Goal: Find specific page/section: Find specific page/section

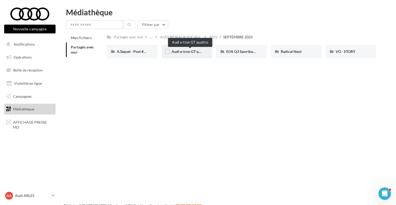
click at [193, 53] on span "Audi e-tron GT quattro" at bounding box center [189, 51] width 37 height 4
click at [342, 52] on span "VO - STORY" at bounding box center [345, 51] width 20 height 4
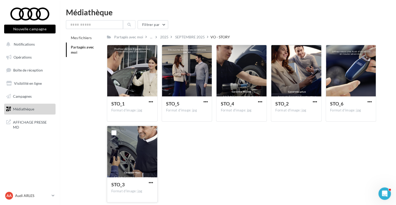
click at [141, 156] on div at bounding box center [132, 152] width 50 height 52
click at [135, 155] on div at bounding box center [132, 152] width 50 height 52
click at [33, 58] on link "Opérations" at bounding box center [29, 57] width 53 height 11
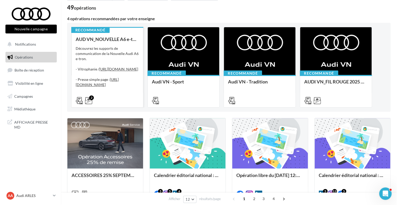
scroll to position [33, 0]
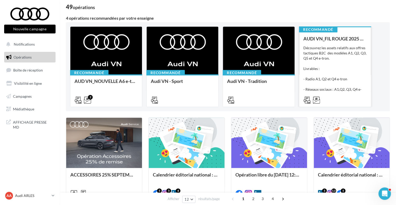
click at [335, 93] on div at bounding box center [335, 99] width 72 height 15
click at [353, 57] on div "Découvrez les assets relatifs aux offres tactiques B2C des modèles A1, Q2, Q3, …" at bounding box center [334, 71] width 63 height 52
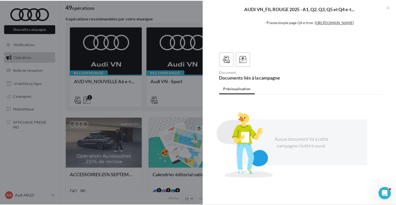
scroll to position [0, 0]
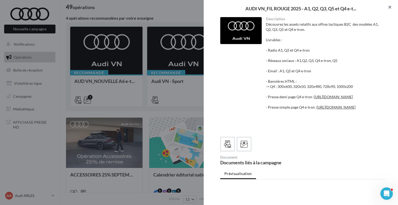
click at [389, 8] on button "button" at bounding box center [388, 8] width 21 height 16
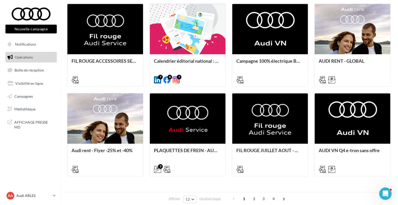
scroll to position [238, 0]
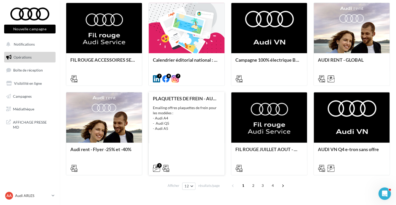
click at [209, 146] on div "PLAQUETTES DE FREIN - AUDI SERVICE Emailing offres plaquettes de frein pour les…" at bounding box center [186, 133] width 67 height 74
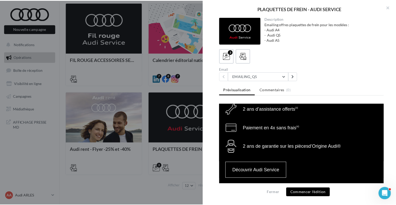
scroll to position [733, 0]
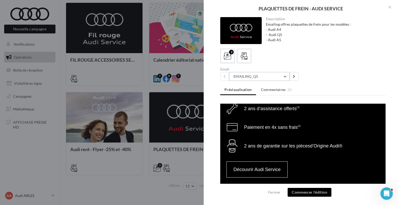
click at [283, 76] on button "EMAILING_Q5" at bounding box center [259, 76] width 61 height 9
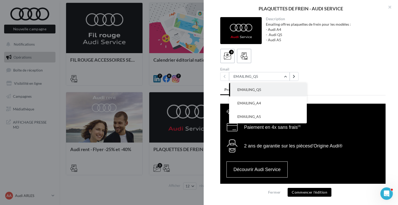
click at [316, 47] on div "Description Emailing offres plaquettes de frein pour les modèles : - Audi A4 - …" at bounding box center [303, 102] width 199 height 171
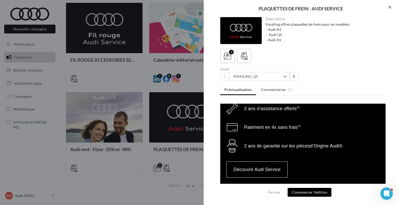
click at [387, 7] on button "button" at bounding box center [388, 8] width 21 height 16
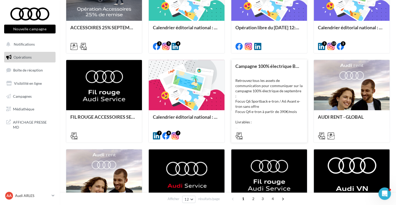
scroll to position [53, 0]
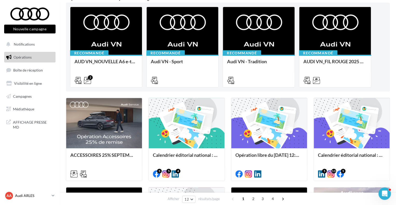
click at [50, 197] on link "AA Audi ARLES audi-arle-pra" at bounding box center [29, 196] width 51 height 10
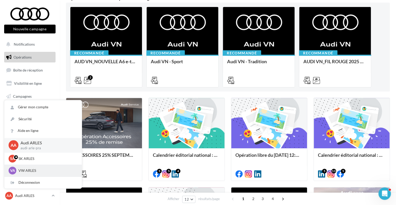
click at [37, 167] on div "VA VW ARLES vw-arl-pra" at bounding box center [43, 171] width 69 height 8
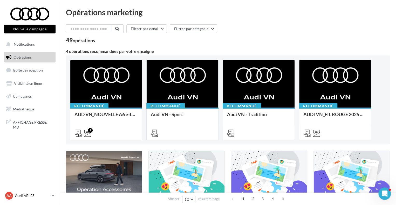
click at [45, 197] on p "Audi ARLES" at bounding box center [32, 195] width 35 height 5
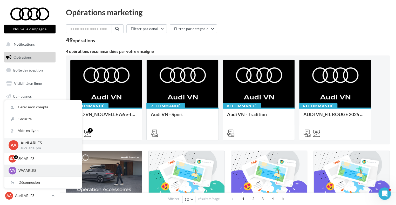
click at [34, 171] on p "VW ARLES" at bounding box center [46, 170] width 57 height 5
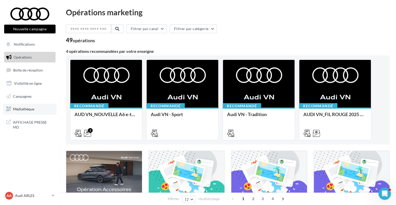
click at [34, 109] on span "Médiathèque" at bounding box center [23, 109] width 21 height 4
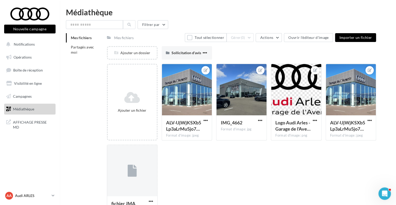
click at [50, 197] on link "AA Audi ARLES audi-arle-pra" at bounding box center [29, 196] width 51 height 10
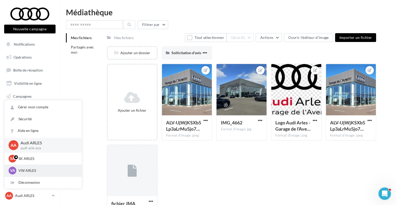
click at [36, 173] on div "VA VW ARLES vw-arl-pra" at bounding box center [43, 171] width 69 height 8
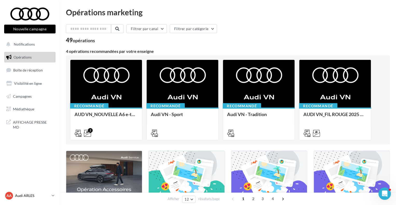
click at [48, 199] on div "AA Audi ARLES audi-arle-pra" at bounding box center [27, 196] width 44 height 8
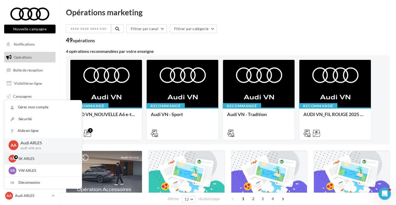
click at [41, 161] on p "SK ARLES" at bounding box center [46, 158] width 57 height 5
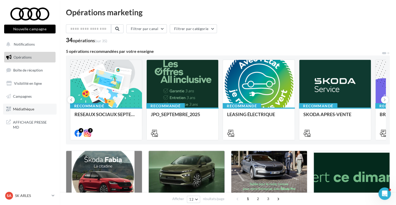
click at [33, 108] on span "Médiathèque" at bounding box center [23, 109] width 21 height 4
